Goal: Information Seeking & Learning: Check status

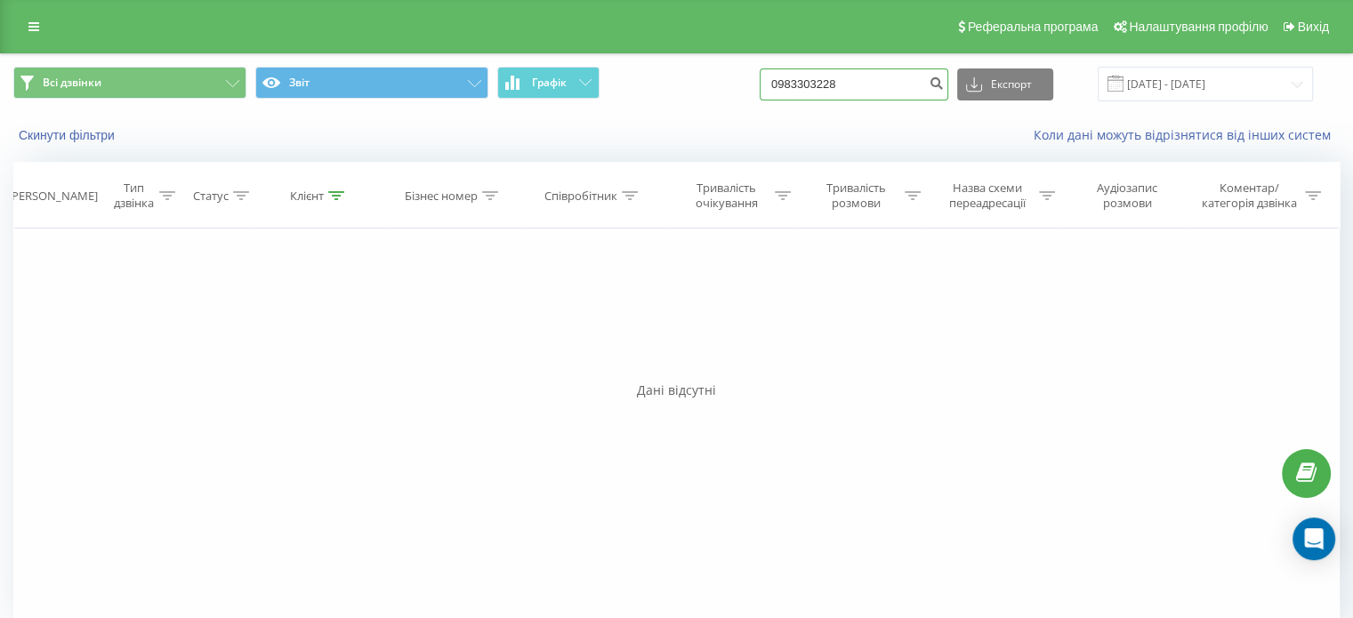
click at [873, 81] on input "0983303228" at bounding box center [853, 84] width 189 height 32
click at [859, 80] on input "0983303228" at bounding box center [853, 84] width 189 height 32
drag, startPoint x: 836, startPoint y: 77, endPoint x: 774, endPoint y: 83, distance: 62.5
click at [774, 83] on div "Всі дзвінки Звіт Графік 0983303228 Експорт .csv .xls .xlsx 19.06.2025 - 19.09.2…" at bounding box center [676, 84] width 1326 height 35
type input "0989316263"
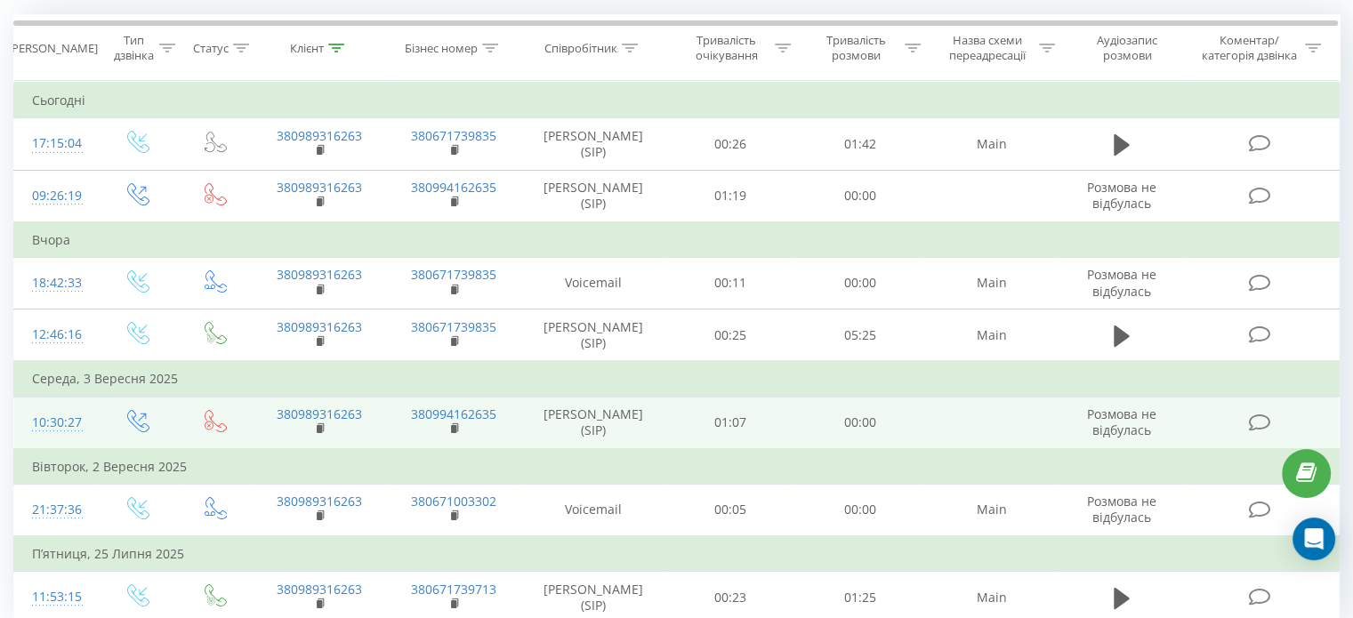
scroll to position [178, 0]
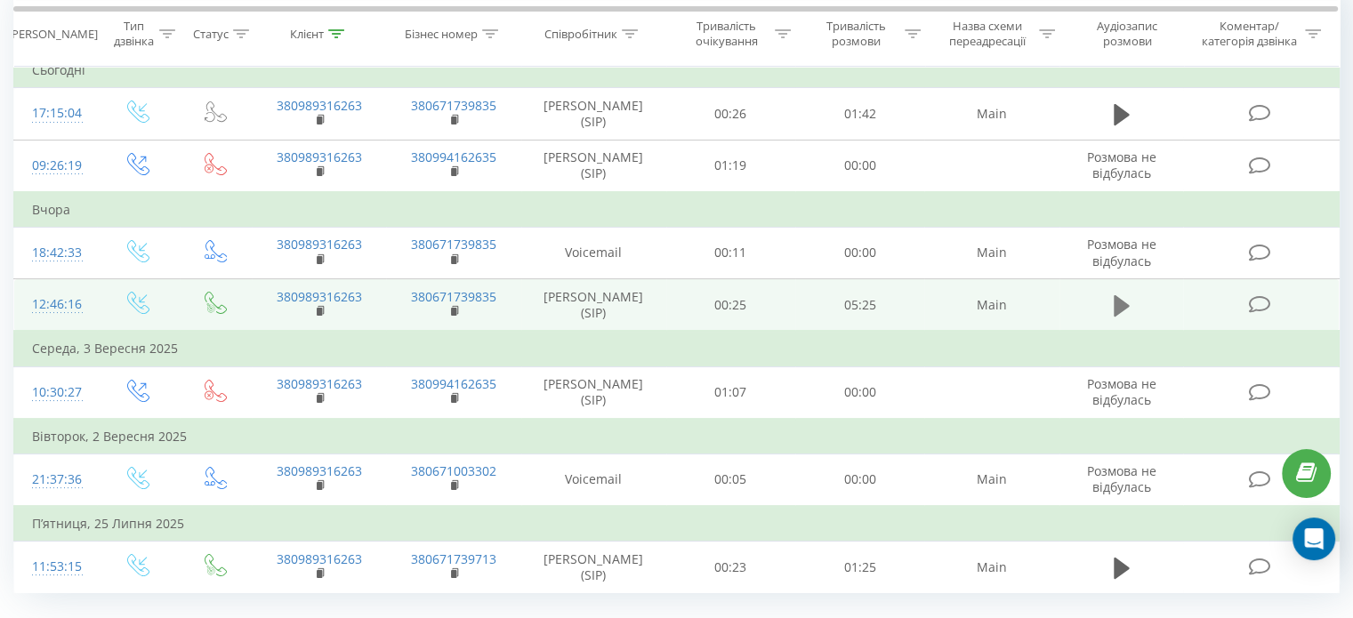
click at [1113, 318] on icon at bounding box center [1121, 305] width 16 height 25
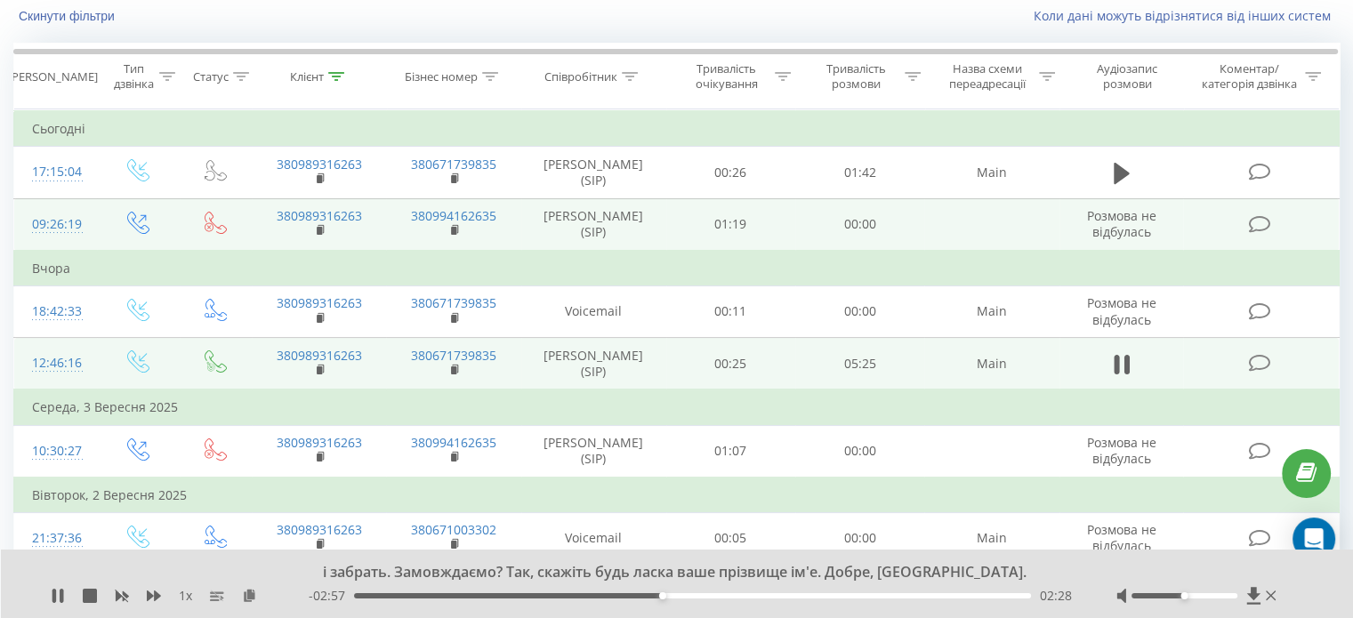
scroll to position [89, 0]
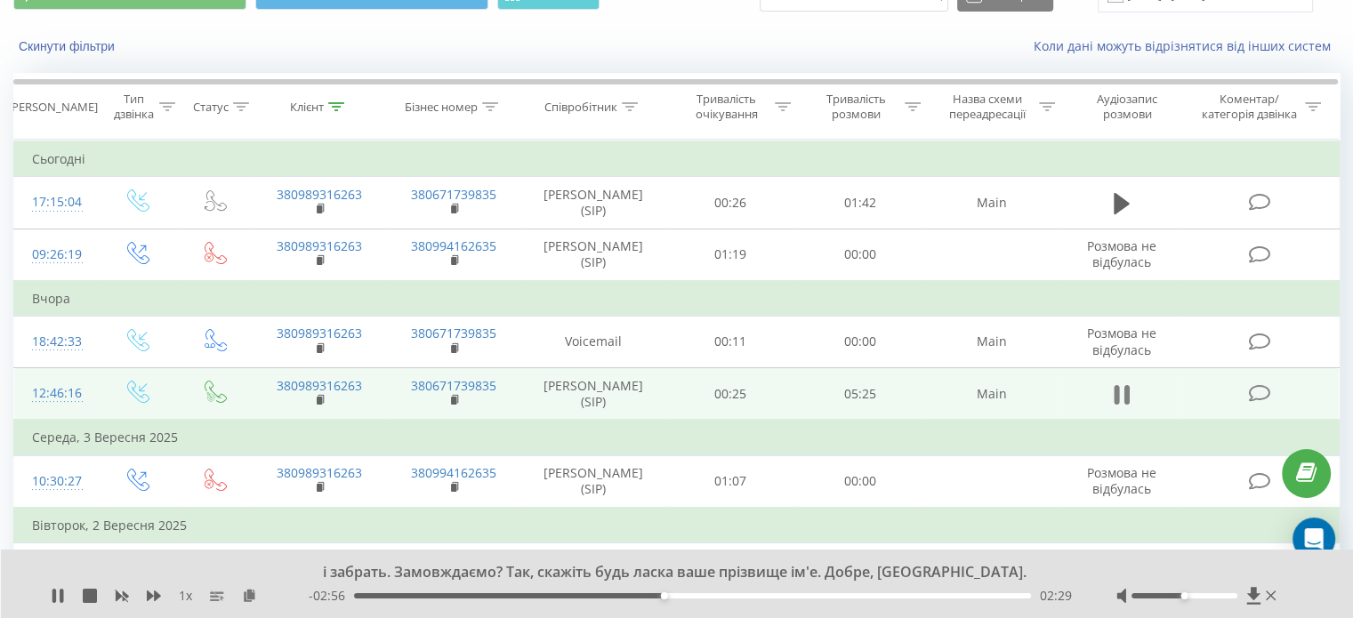
click at [1124, 405] on icon at bounding box center [1125, 395] width 5 height 20
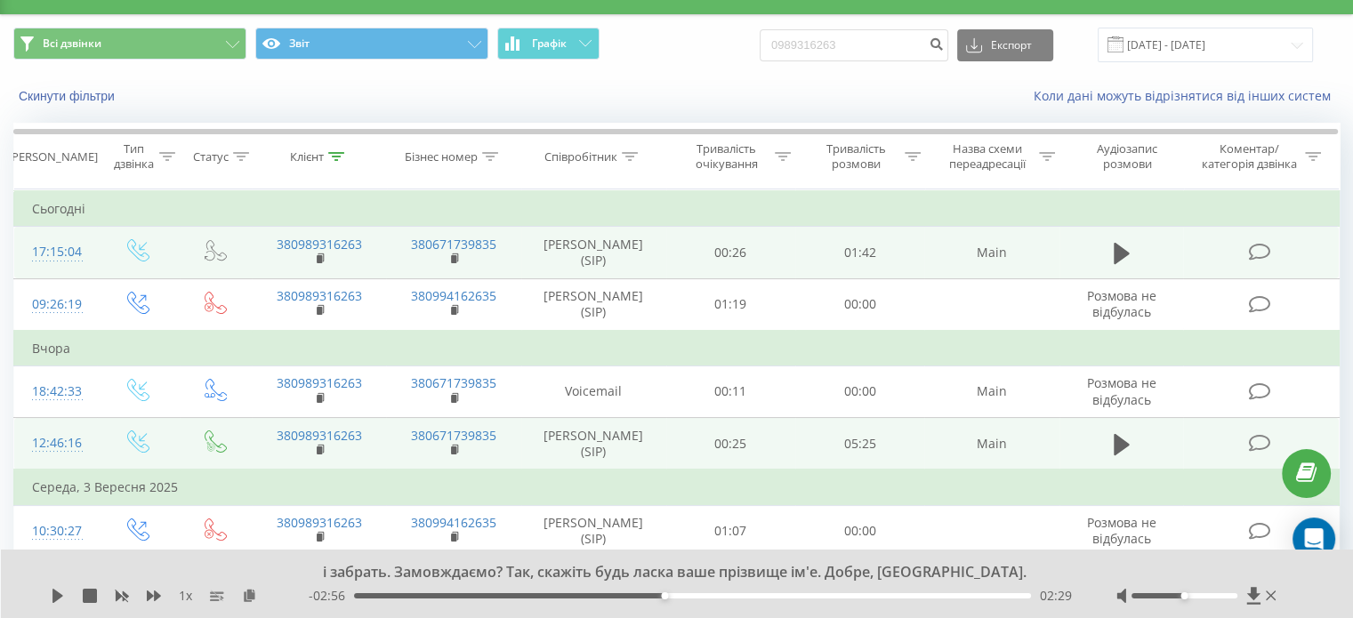
scroll to position [0, 0]
